Goal: Information Seeking & Learning: Learn about a topic

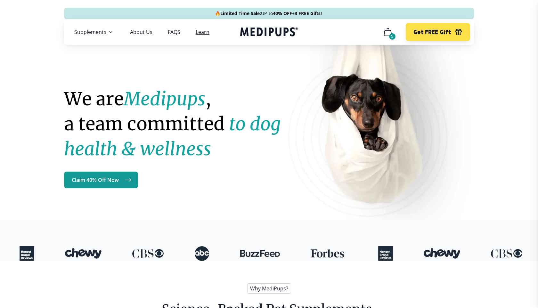
click at [196, 31] on link "Learn" at bounding box center [203, 32] width 14 height 6
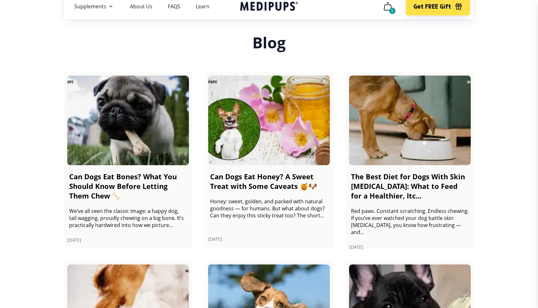
scroll to position [27, 0]
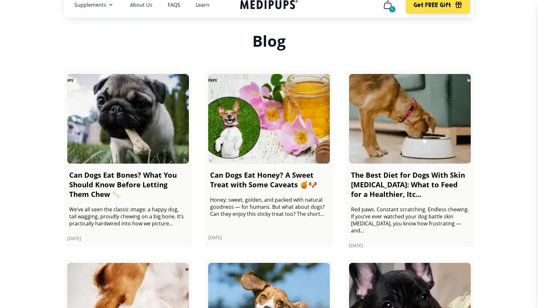
click at [150, 144] on img at bounding box center [128, 119] width 122 height 90
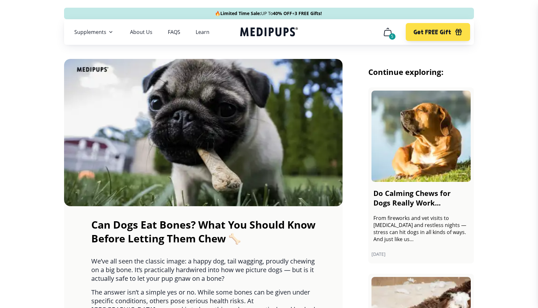
click at [205, 41] on nav "Supplements Supplements Probiotics & Gut Health Have you tried everything to he…" at bounding box center [269, 32] width 410 height 26
click at [205, 40] on nav "Supplements Supplements Probiotics & Gut Health Have you tried everything to he…" at bounding box center [269, 32] width 410 height 26
click at [205, 36] on nav "Supplements Supplements Probiotics & Gut Health Have you tried everything to he…" at bounding box center [269, 32] width 410 height 26
click at [205, 27] on nav "Supplements Supplements Probiotics & Gut Health Have you tried everything to he…" at bounding box center [269, 32] width 410 height 26
click at [204, 35] on link "Learn" at bounding box center [203, 32] width 14 height 6
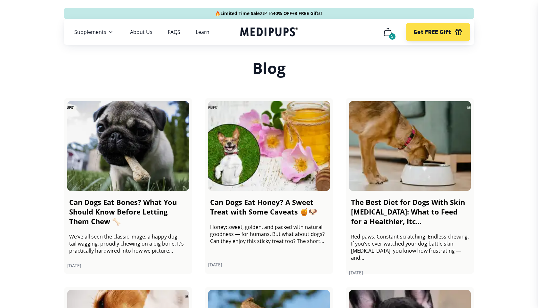
click at [260, 138] on img at bounding box center [269, 146] width 122 height 90
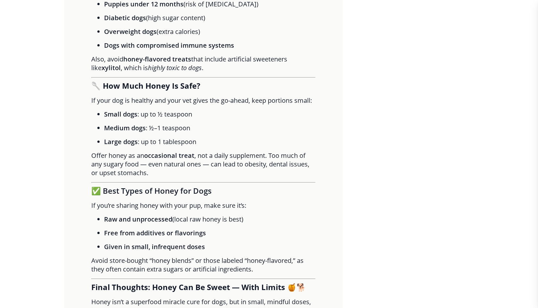
scroll to position [791, 0]
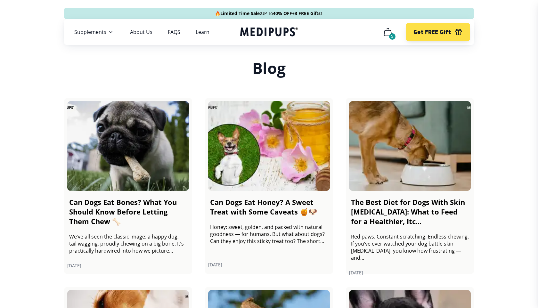
click at [404, 158] on img at bounding box center [410, 146] width 122 height 90
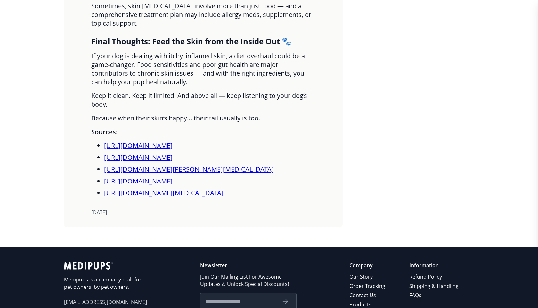
scroll to position [1766, 0]
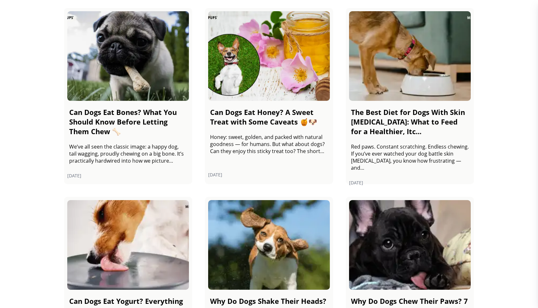
scroll to position [93, 0]
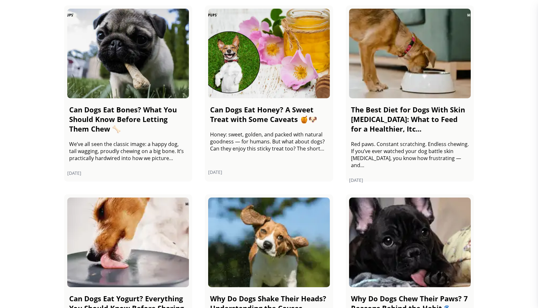
click at [173, 222] on img at bounding box center [128, 243] width 122 height 90
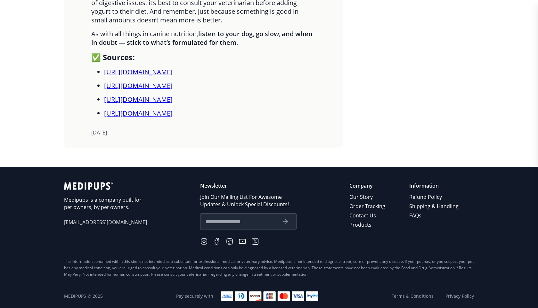
scroll to position [93, 0]
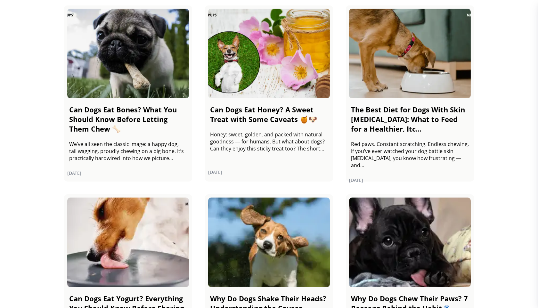
click at [226, 235] on img at bounding box center [269, 243] width 122 height 90
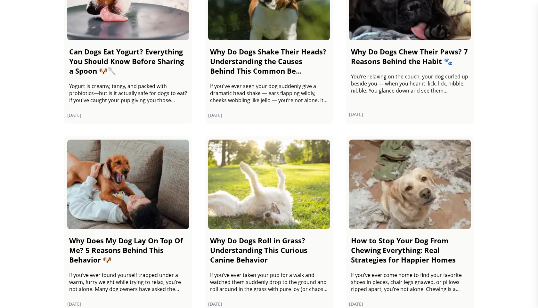
click at [409, 45] on link "Why Do Dogs Chew Their Paws? 7 Reasons Behind the Habit 🐾 You’re relaxing on th…" at bounding box center [410, 35] width 128 height 176
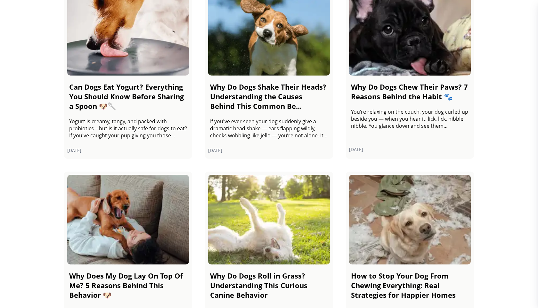
scroll to position [325, 0]
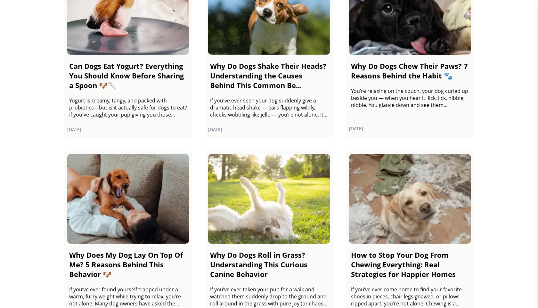
click at [144, 187] on img at bounding box center [128, 199] width 122 height 90
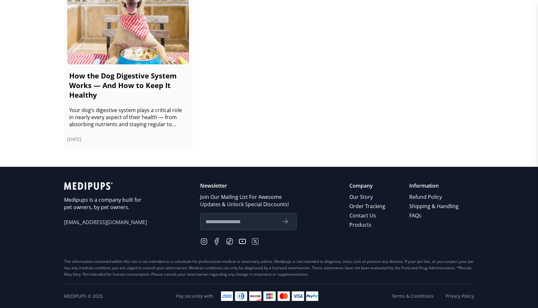
scroll to position [327, 0]
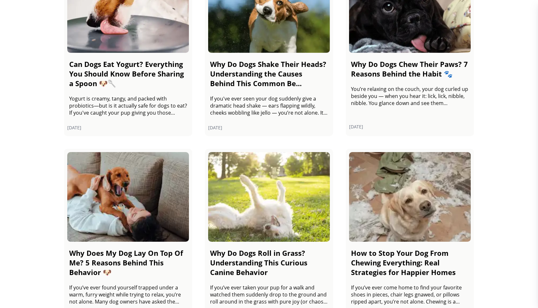
click at [240, 206] on img at bounding box center [269, 197] width 122 height 90
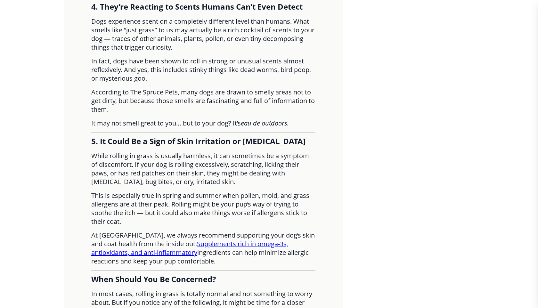
scroll to position [710, 0]
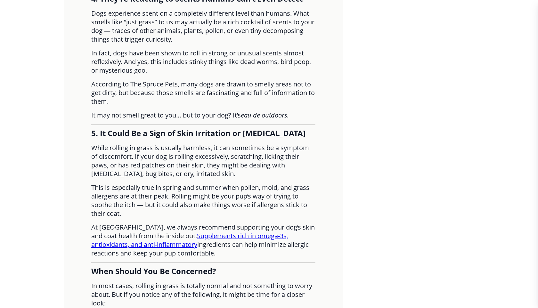
click at [220, 246] on link "Supplements rich in omega-3s, antioxidants, and anti-inflammatory" at bounding box center [189, 239] width 197 height 17
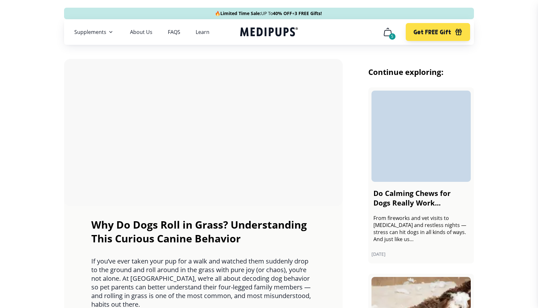
scroll to position [1075, 0]
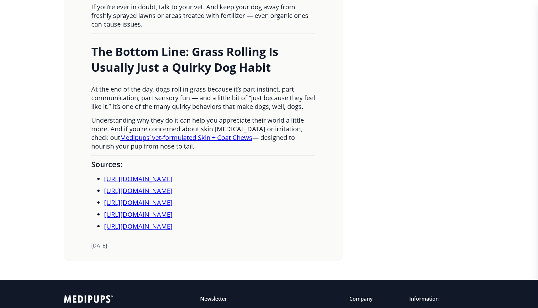
click at [177, 142] on link "Medipups’ vet-formulated Skin + Coat Chews" at bounding box center [186, 137] width 132 height 9
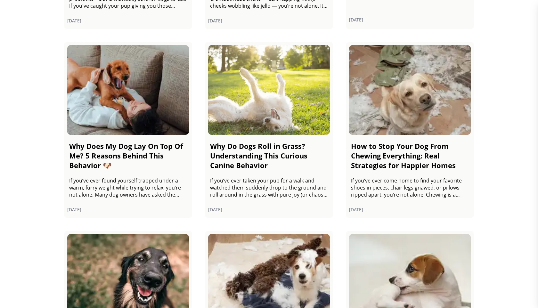
scroll to position [437, 0]
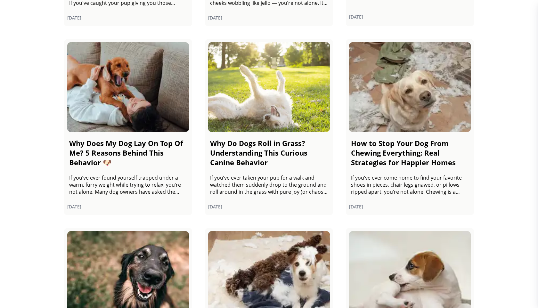
click at [381, 117] on img at bounding box center [410, 87] width 122 height 90
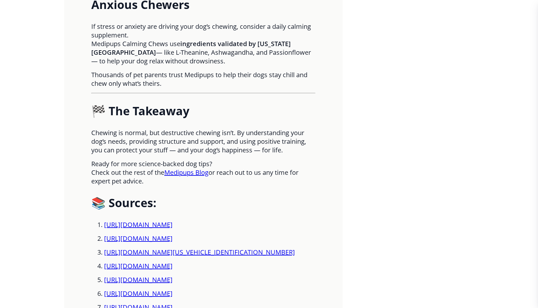
scroll to position [1729, 0]
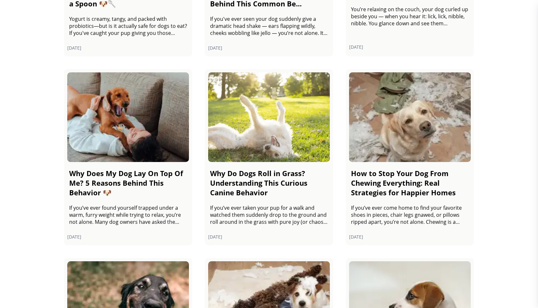
scroll to position [677, 0]
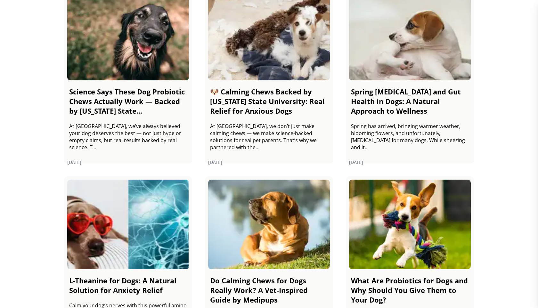
click at [145, 60] on img at bounding box center [128, 36] width 122 height 90
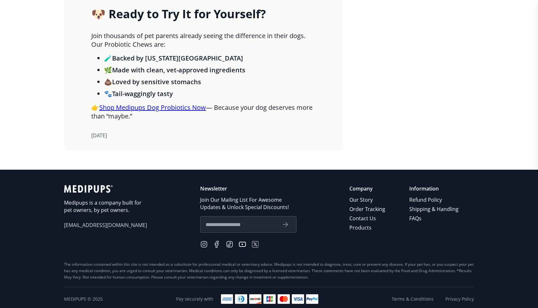
scroll to position [1486, 0]
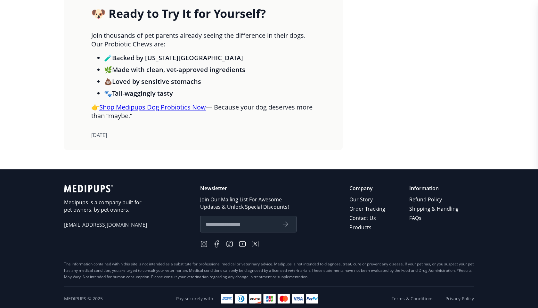
click at [147, 111] on link "Shop Medipups Dog Probiotics Now" at bounding box center [152, 107] width 107 height 9
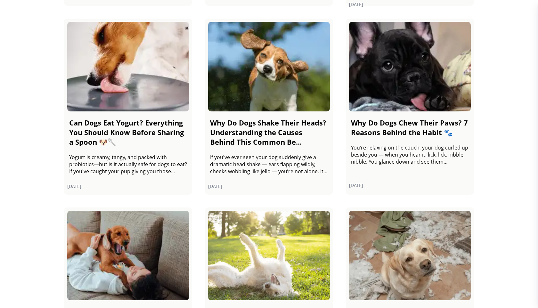
scroll to position [531, 0]
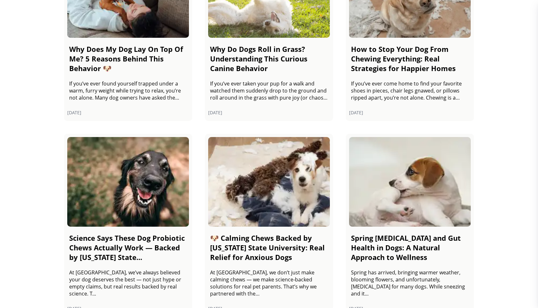
click at [234, 190] on img at bounding box center [269, 182] width 122 height 90
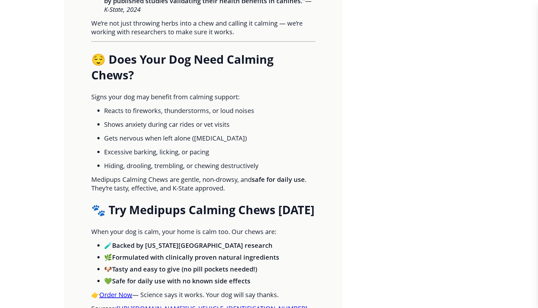
scroll to position [1368, 0]
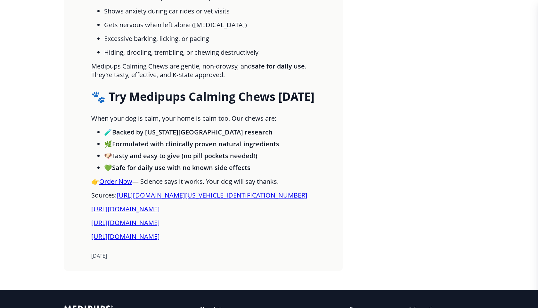
click at [109, 184] on link "Order Now" at bounding box center [115, 181] width 33 height 9
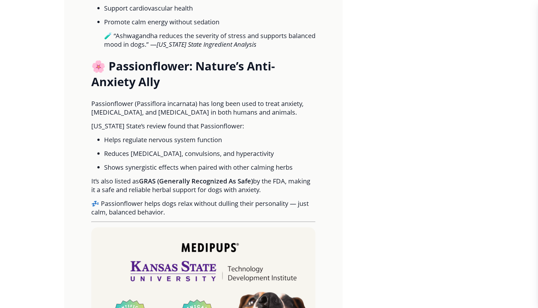
scroll to position [529, 0]
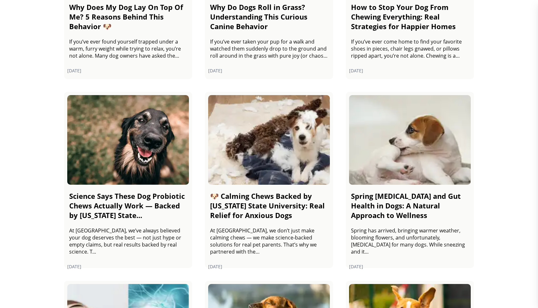
scroll to position [670, 0]
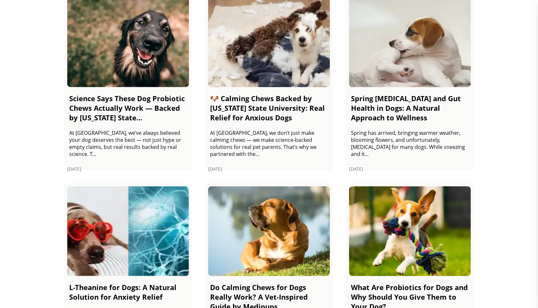
click at [378, 56] on img at bounding box center [410, 42] width 122 height 90
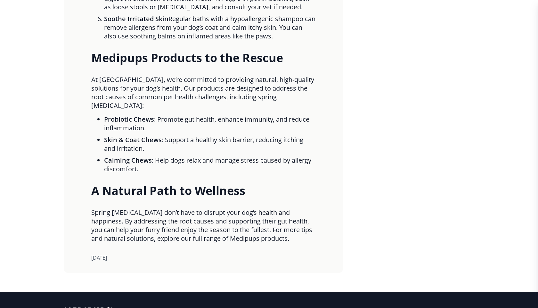
scroll to position [1007, 0]
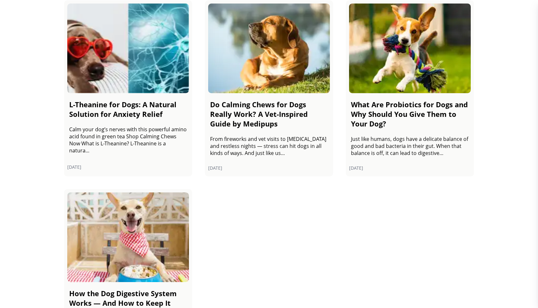
scroll to position [846, 0]
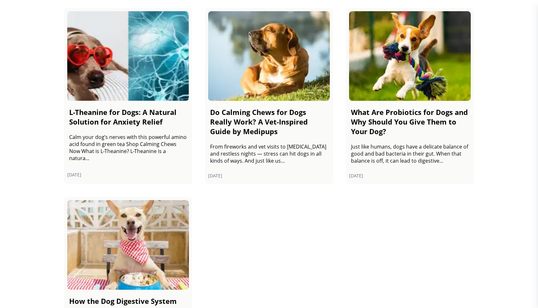
click at [162, 85] on img at bounding box center [128, 56] width 122 height 90
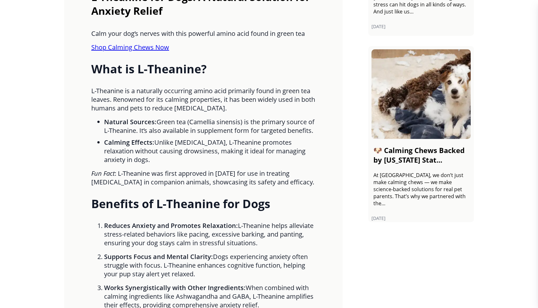
scroll to position [222, 0]
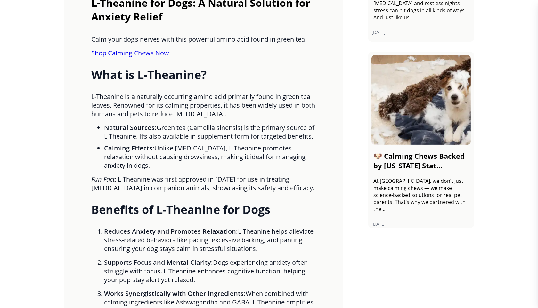
click at [153, 57] on link "Shop Calming Chews Now" at bounding box center [130, 53] width 78 height 9
